Goal: Task Accomplishment & Management: Complete application form

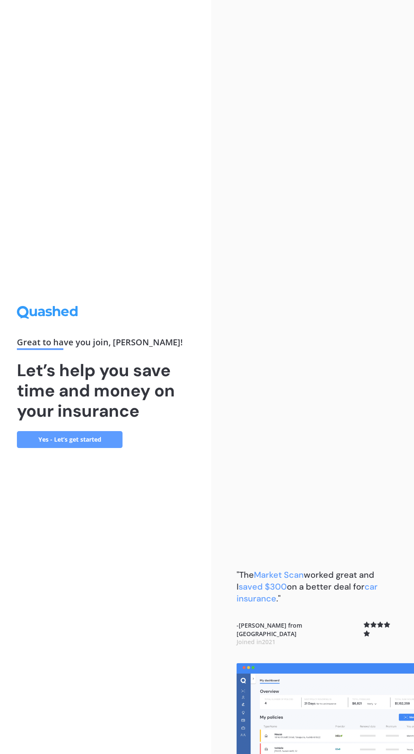
click at [78, 448] on link "Yes - Let’s get started" at bounding box center [70, 439] width 106 height 17
